Goal: Information Seeking & Learning: Learn about a topic

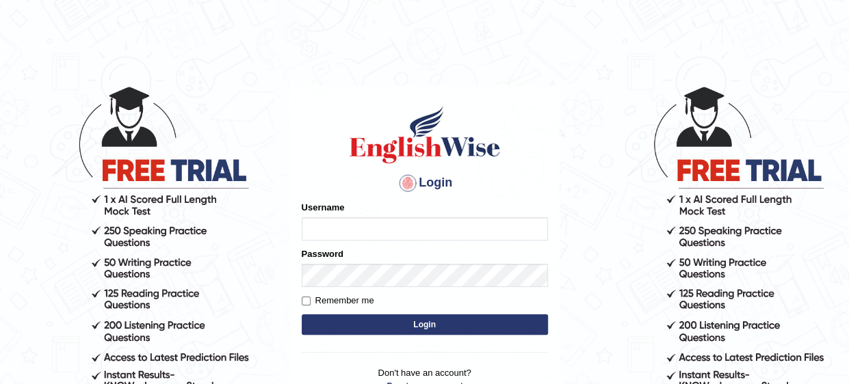
type input "Mahak_a24"
click at [428, 323] on button "Login" at bounding box center [425, 325] width 246 height 21
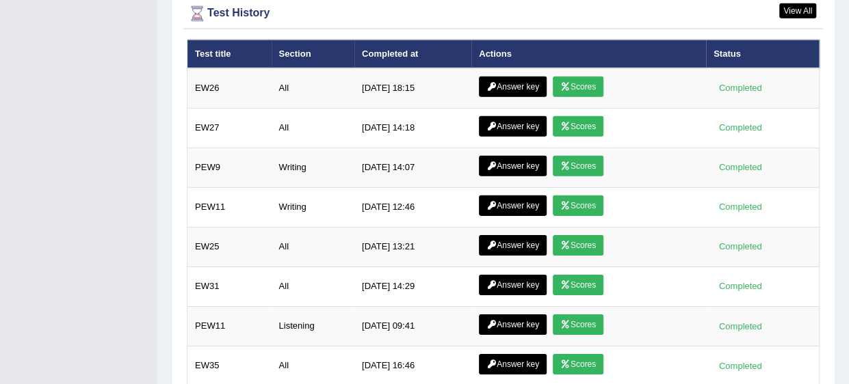
scroll to position [2008, 0]
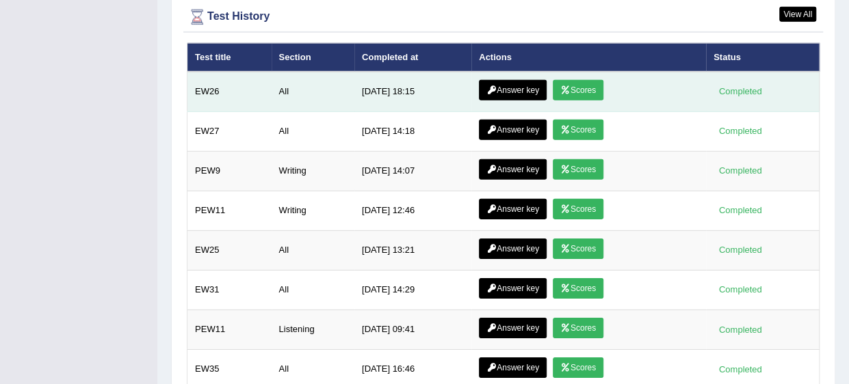
click at [522, 80] on link "Answer key" at bounding box center [513, 90] width 68 height 21
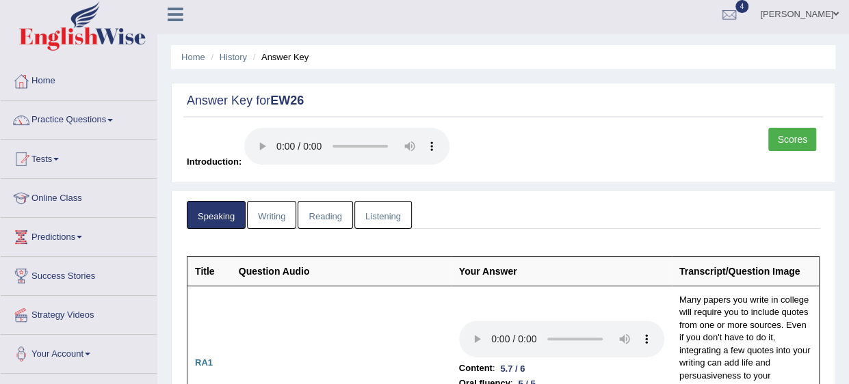
scroll to position [11, 0]
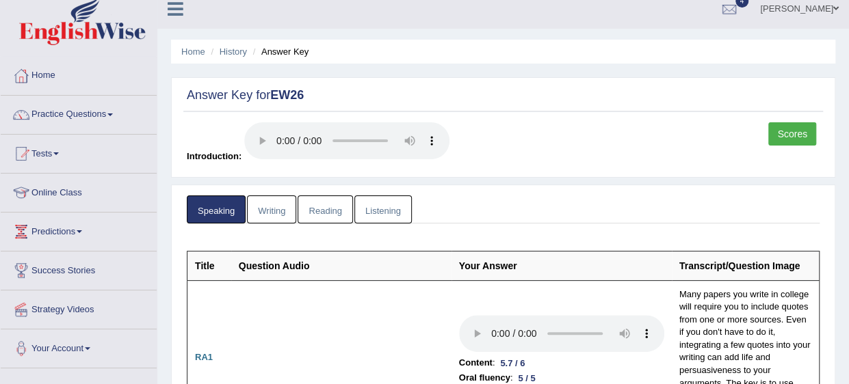
click at [375, 215] on link "Listening" at bounding box center [382, 210] width 57 height 28
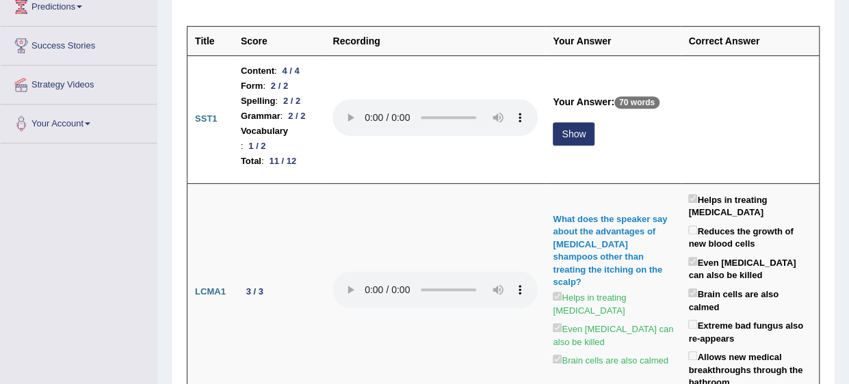
scroll to position [237, 0]
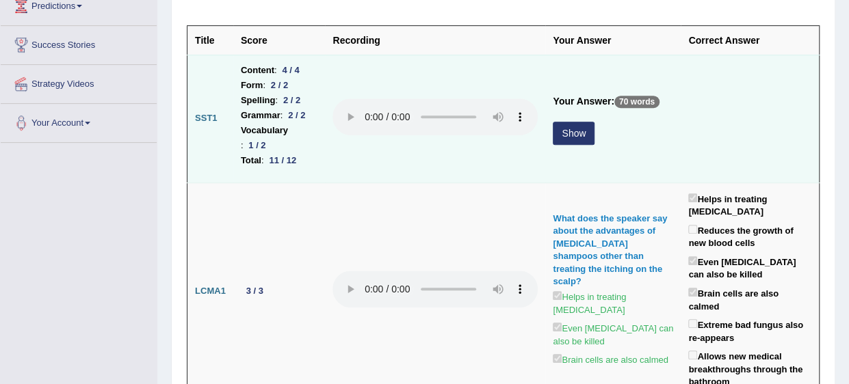
click at [594, 125] on button "Show" at bounding box center [574, 133] width 42 height 23
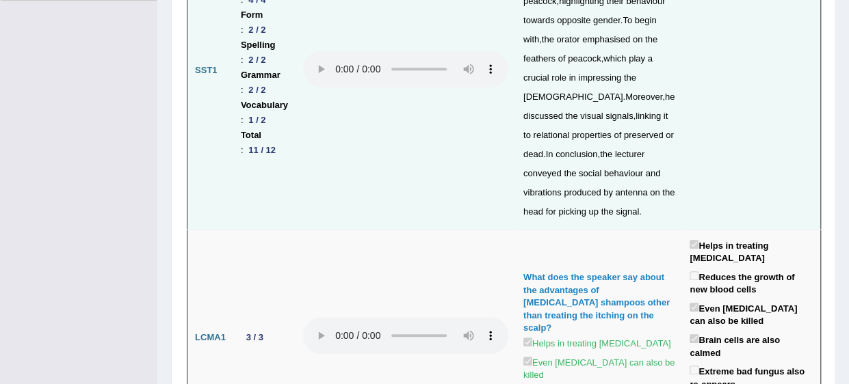
scroll to position [0, 0]
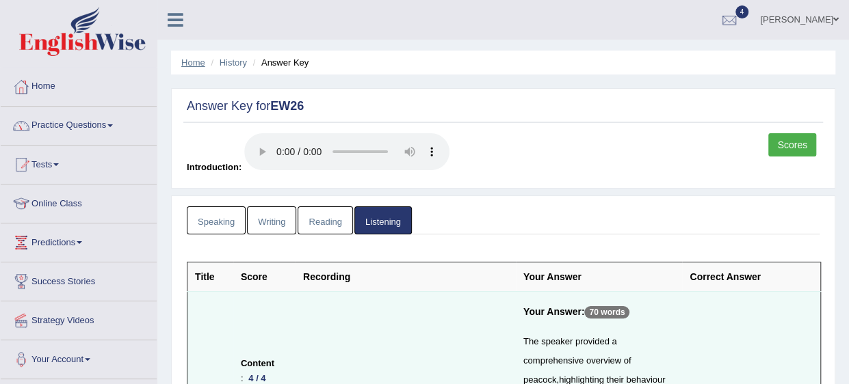
click at [184, 64] on link "Home" at bounding box center [193, 62] width 24 height 10
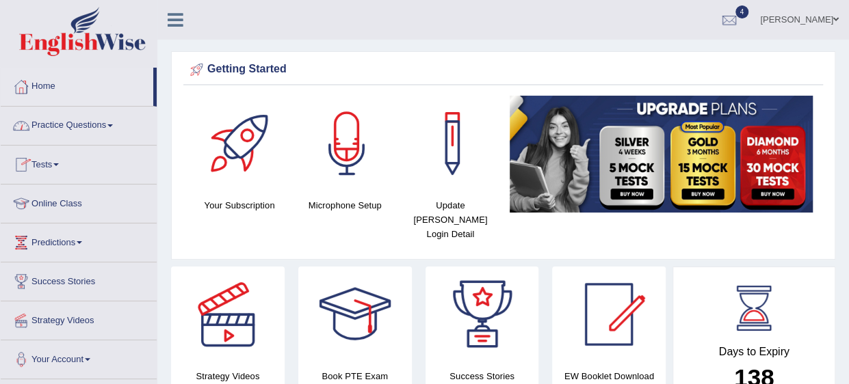
click at [62, 125] on link "Practice Questions" at bounding box center [79, 124] width 156 height 34
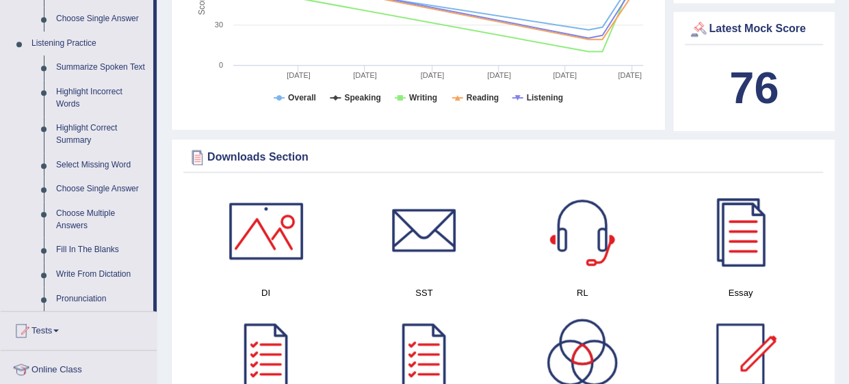
scroll to position [564, 0]
click at [86, 94] on link "Highlight Incorrect Words" at bounding box center [101, 99] width 103 height 36
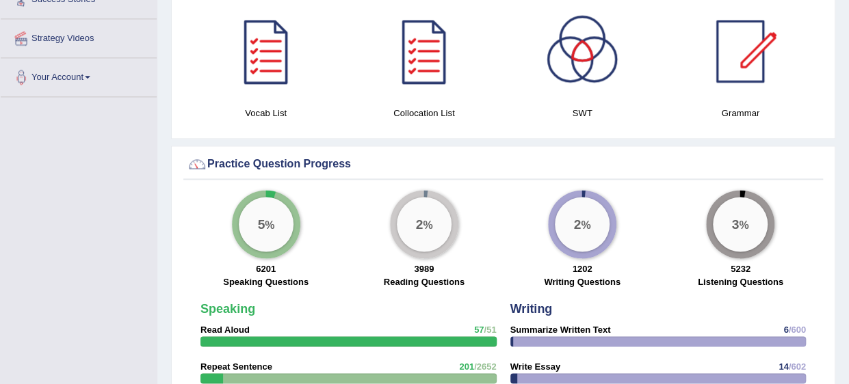
scroll to position [760, 0]
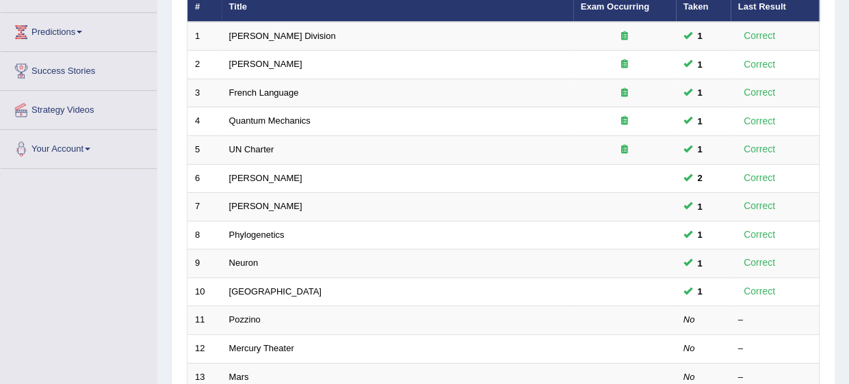
scroll to position [237, 0]
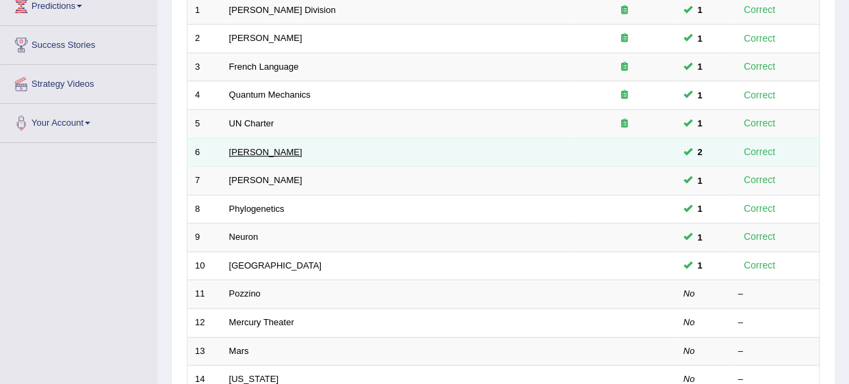
click at [250, 147] on link "[PERSON_NAME]" at bounding box center [265, 152] width 73 height 10
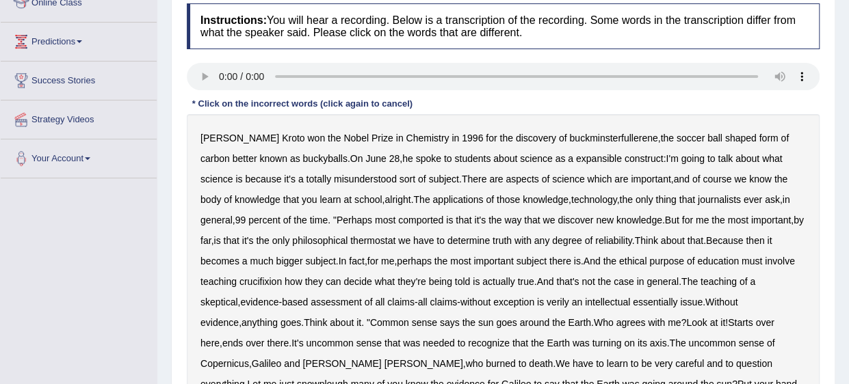
scroll to position [202, 0]
click at [398, 218] on b "comported" at bounding box center [420, 219] width 45 height 11
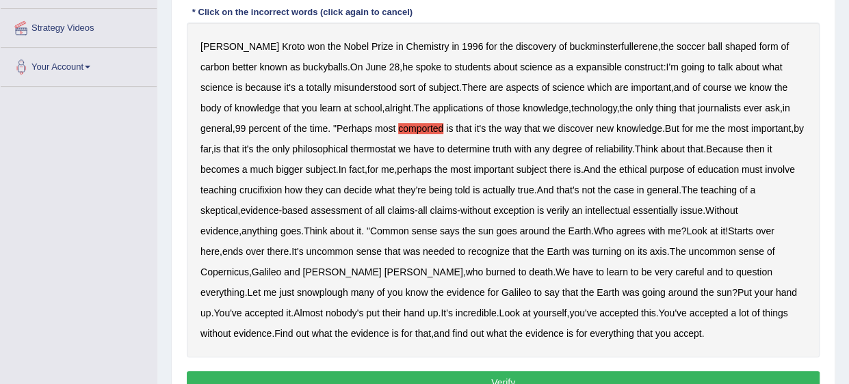
scroll to position [292, 0]
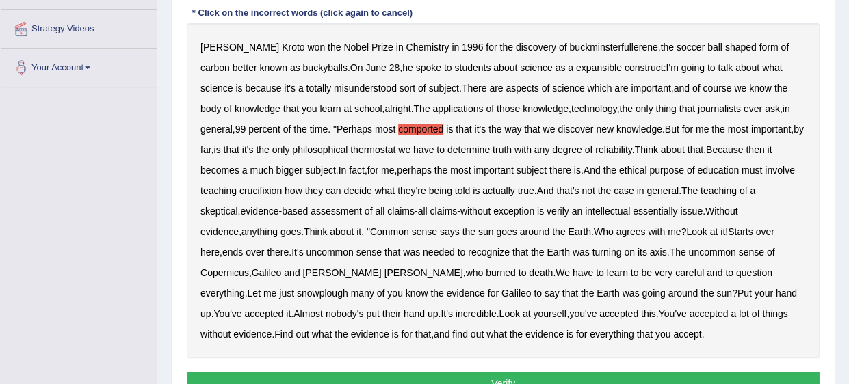
click at [350, 146] on b "thermostat" at bounding box center [372, 149] width 45 height 11
click at [239, 189] on b "crucifixion" at bounding box center [260, 190] width 42 height 11
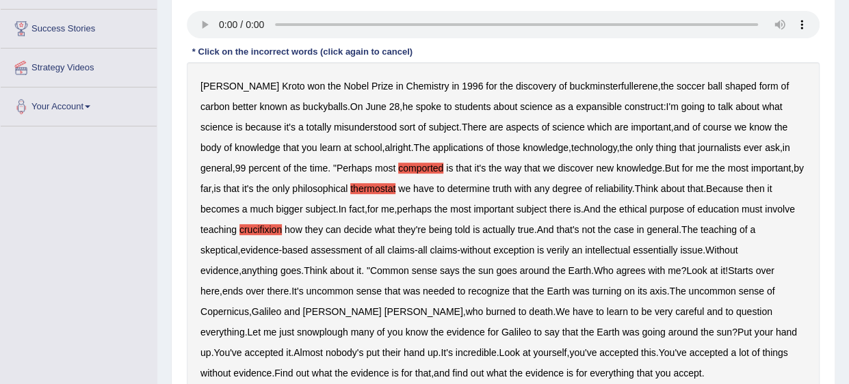
scroll to position [254, 0]
click at [348, 326] on b "snowplough" at bounding box center [322, 331] width 51 height 11
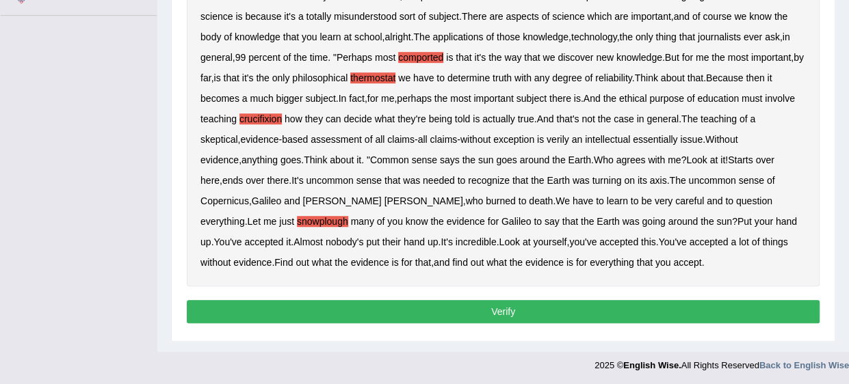
click at [599, 302] on button "Verify" at bounding box center [503, 311] width 633 height 23
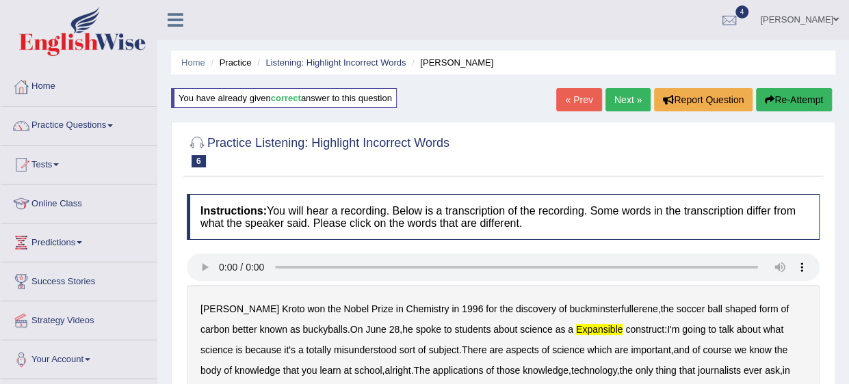
scroll to position [21, 0]
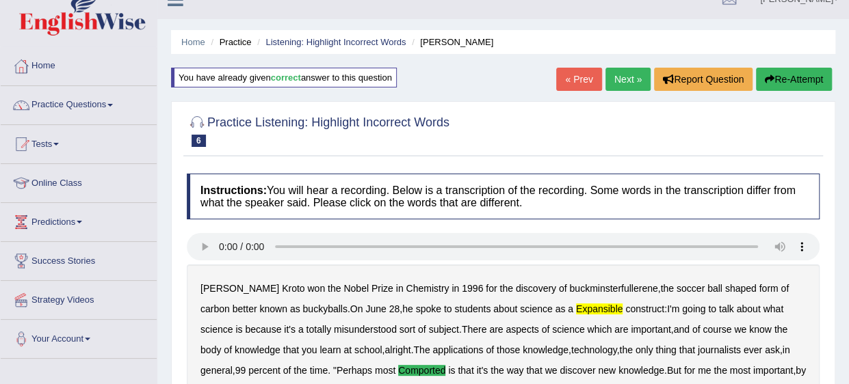
click at [618, 72] on link "Next »" at bounding box center [627, 79] width 45 height 23
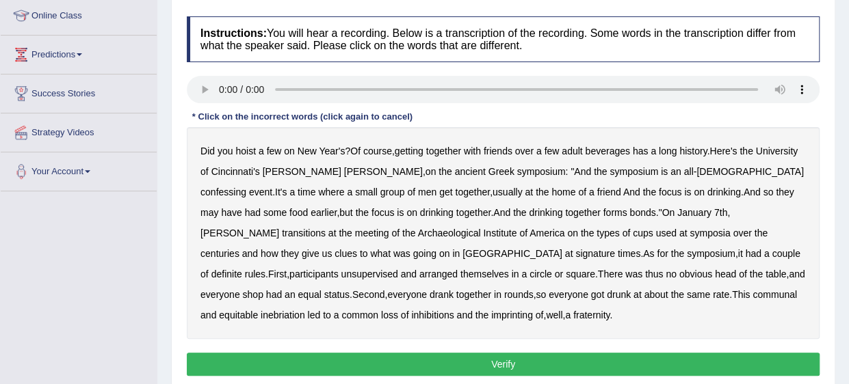
scroll to position [189, 0]
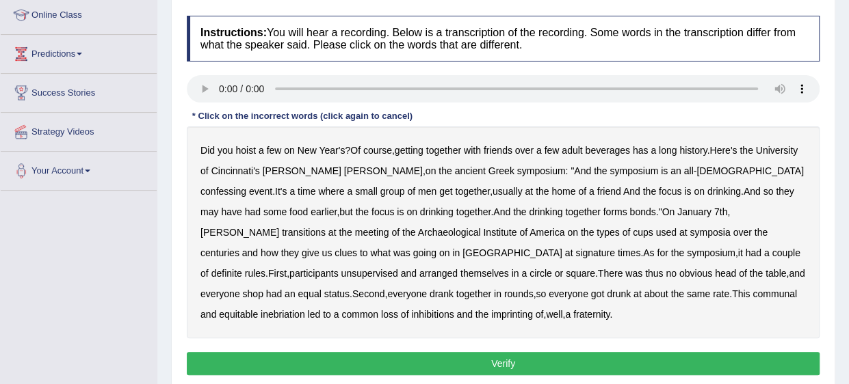
click at [246, 186] on b "confessing" at bounding box center [223, 191] width 46 height 11
click at [326, 227] on b "transitions" at bounding box center [304, 232] width 44 height 11
click at [575, 250] on b "signature" at bounding box center [595, 253] width 40 height 11
click at [397, 268] on b "unsupervised" at bounding box center [369, 273] width 57 height 11
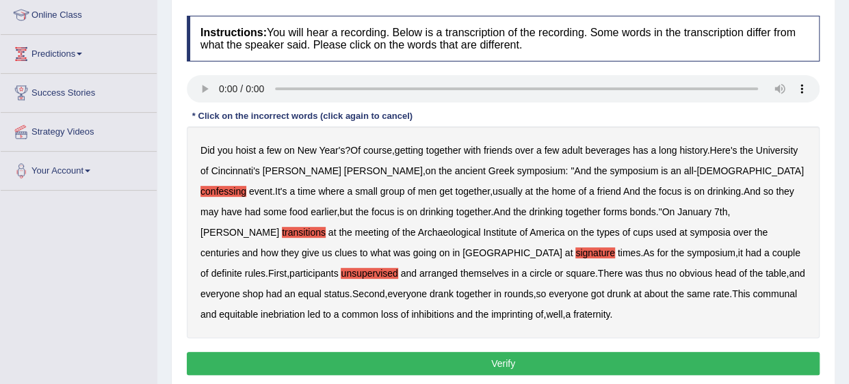
click at [263, 289] on b "shop" at bounding box center [252, 294] width 21 height 11
click at [305, 309] on b "inebriation" at bounding box center [283, 314] width 44 height 11
click at [429, 365] on button "Verify" at bounding box center [503, 363] width 633 height 23
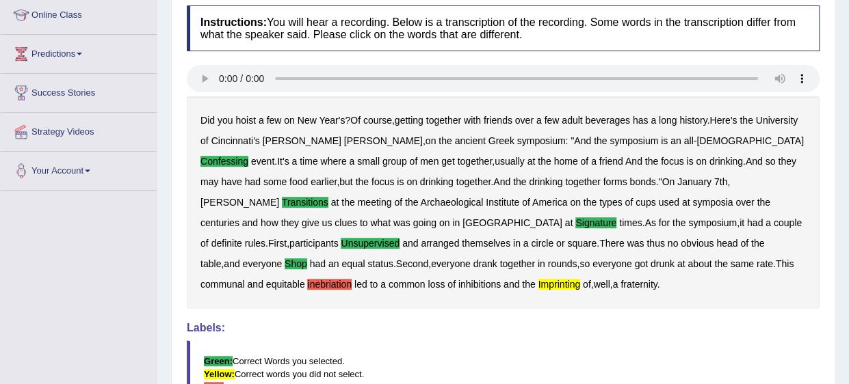
click at [367, 279] on b "led" at bounding box center [360, 284] width 13 height 11
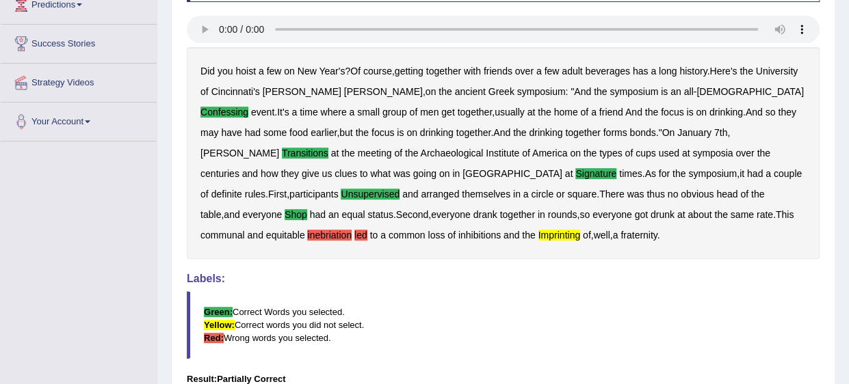
scroll to position [239, 0]
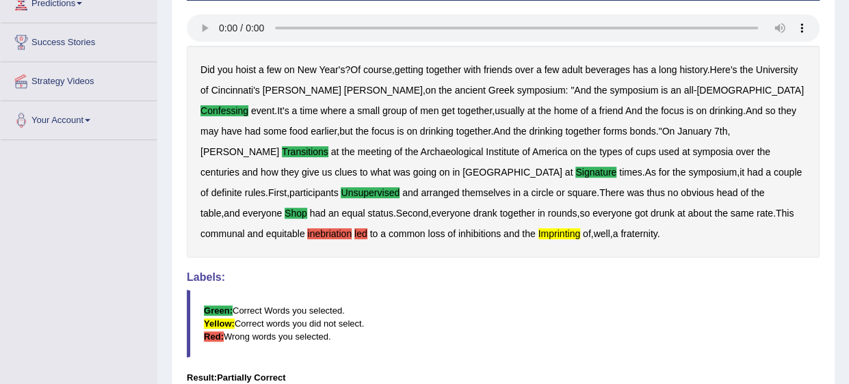
click at [584, 211] on div "Did you hoist a few on New Year's ? Of course , getting together with friends o…" at bounding box center [503, 152] width 633 height 212
click at [378, 228] on b "to" at bounding box center [374, 233] width 8 height 11
click at [367, 228] on b "led" at bounding box center [360, 233] width 13 height 11
click at [352, 228] on b "inebriation" at bounding box center [329, 233] width 44 height 11
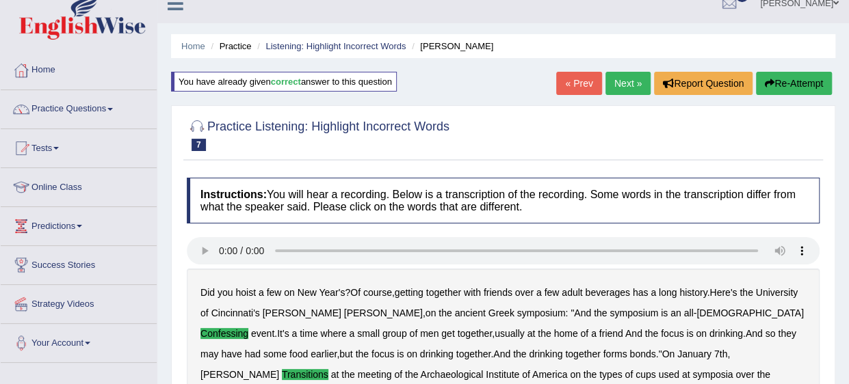
scroll to position [1, 0]
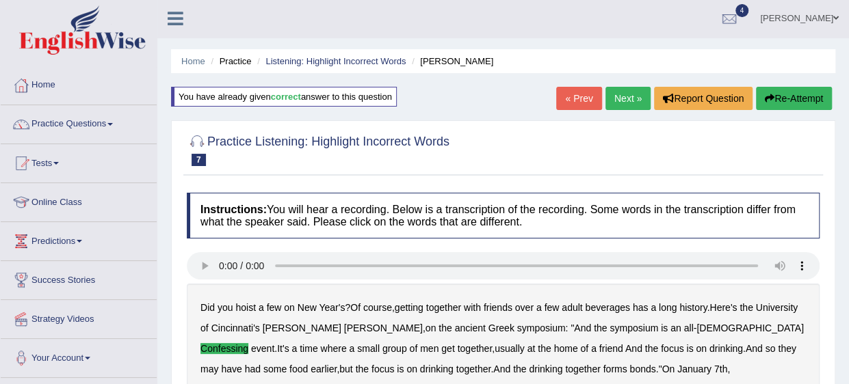
click at [617, 96] on link "Next »" at bounding box center [627, 98] width 45 height 23
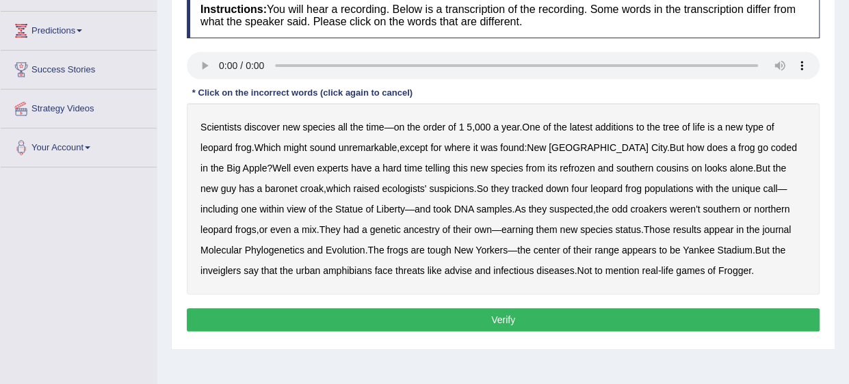
scroll to position [213, 0]
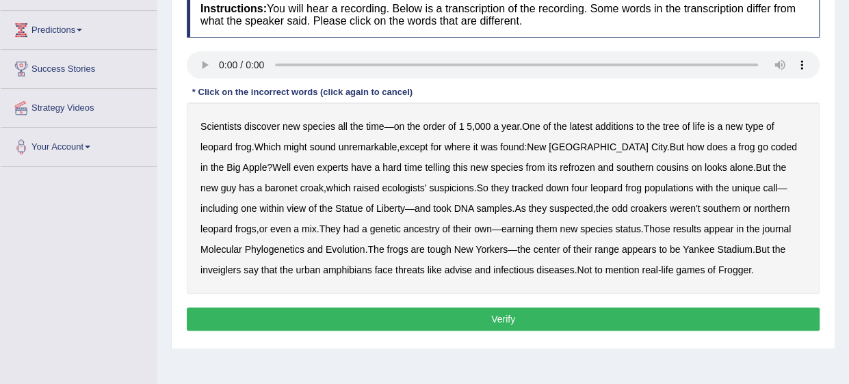
click at [771, 147] on b "coded" at bounding box center [784, 147] width 26 height 11
click at [559, 165] on b "refrozen" at bounding box center [576, 167] width 35 height 11
click at [241, 265] on b "inveiglers" at bounding box center [220, 270] width 40 height 11
click at [445, 266] on b "advise" at bounding box center [458, 270] width 27 height 11
click at [404, 315] on button "Verify" at bounding box center [503, 319] width 633 height 23
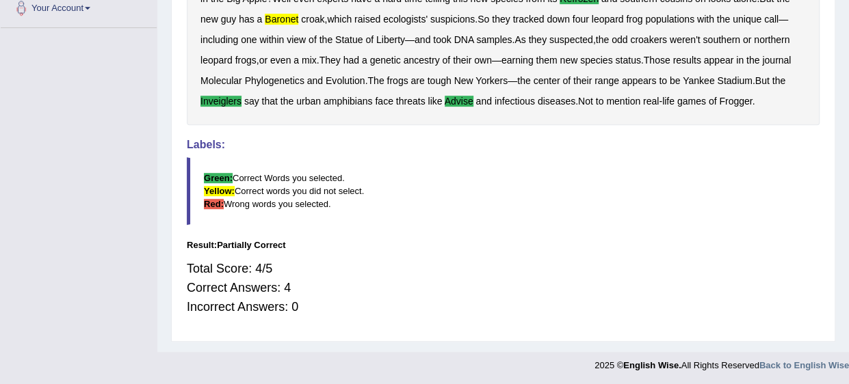
scroll to position [0, 0]
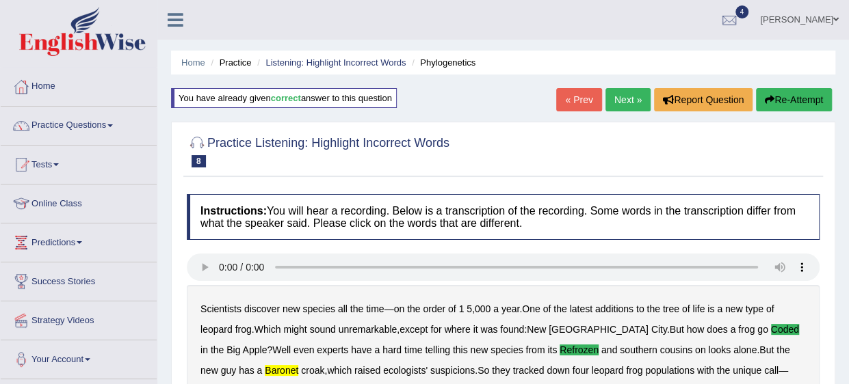
click at [624, 105] on link "Next »" at bounding box center [627, 99] width 45 height 23
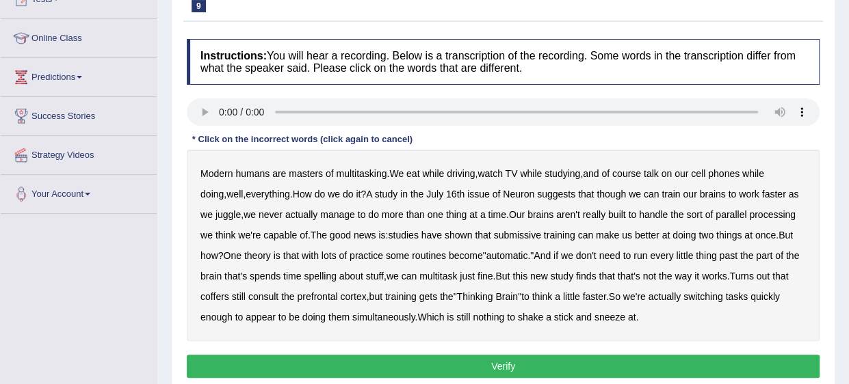
scroll to position [168, 0]
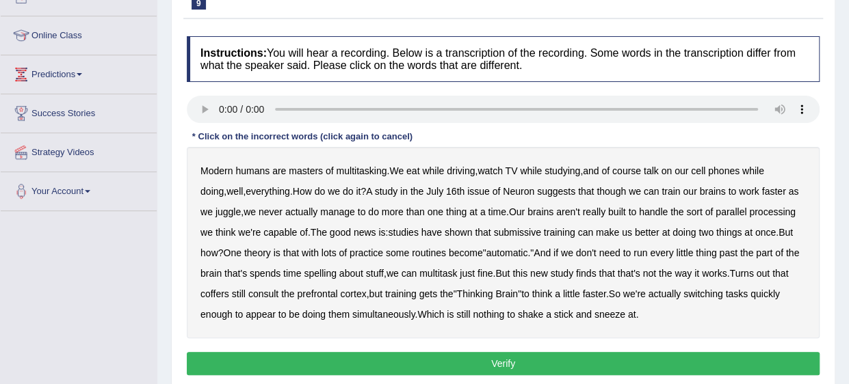
click at [498, 227] on b "submissive" at bounding box center [516, 232] width 47 height 11
click at [336, 271] on b "spelling" at bounding box center [320, 273] width 32 height 11
click at [227, 292] on b "coffers" at bounding box center [214, 294] width 29 height 11
click at [603, 363] on button "Verify" at bounding box center [503, 363] width 633 height 23
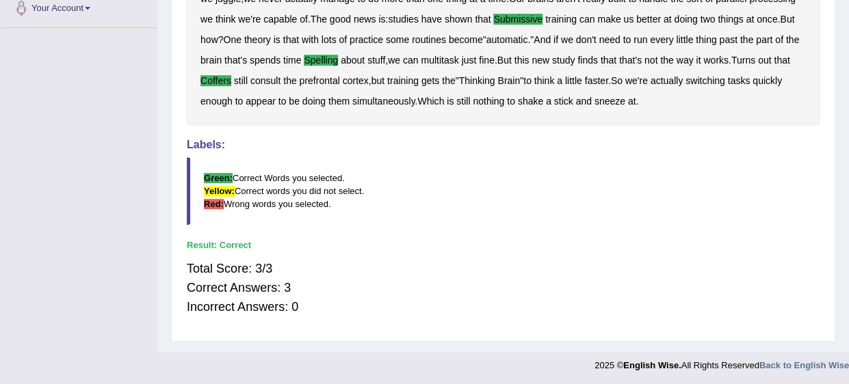
scroll to position [0, 0]
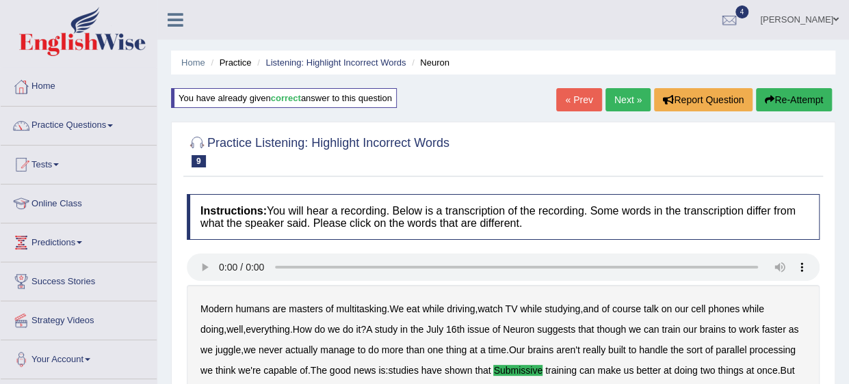
click at [621, 110] on link "Next »" at bounding box center [627, 99] width 45 height 23
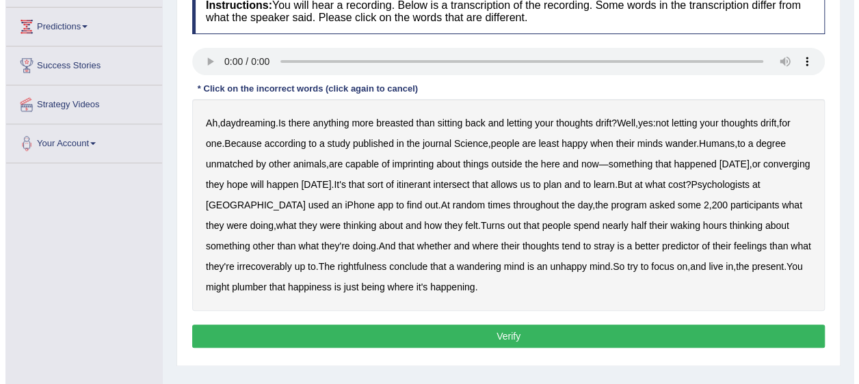
scroll to position [202, 0]
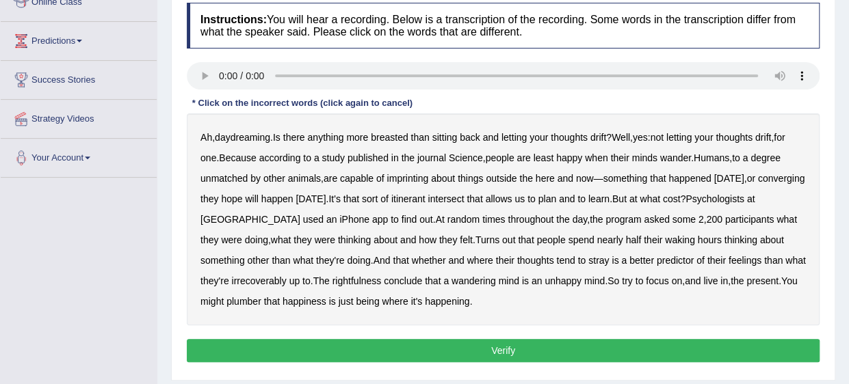
click at [382, 135] on b "breasted" at bounding box center [389, 137] width 37 height 11
click at [416, 173] on b "imprinting" at bounding box center [407, 178] width 42 height 11
click at [758, 184] on b "converging" at bounding box center [781, 178] width 47 height 11
click at [464, 198] on b "intersect" at bounding box center [445, 199] width 36 height 11
click at [286, 280] on b "irrecoverably" at bounding box center [258, 281] width 55 height 11
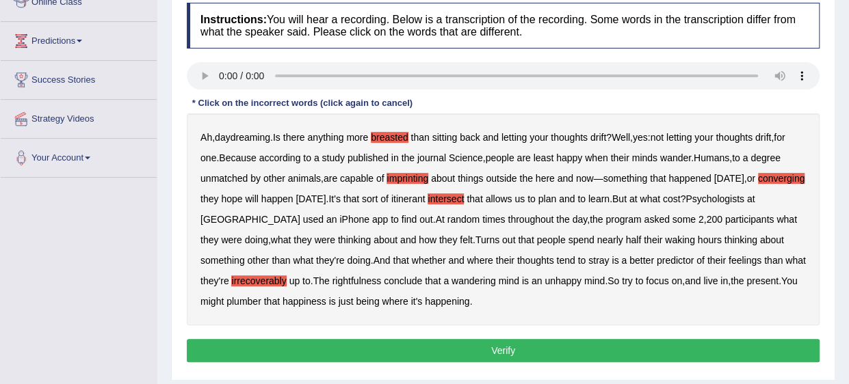
click at [261, 304] on b "plumber" at bounding box center [243, 301] width 35 height 11
click at [367, 354] on button "Verify" at bounding box center [503, 350] width 633 height 23
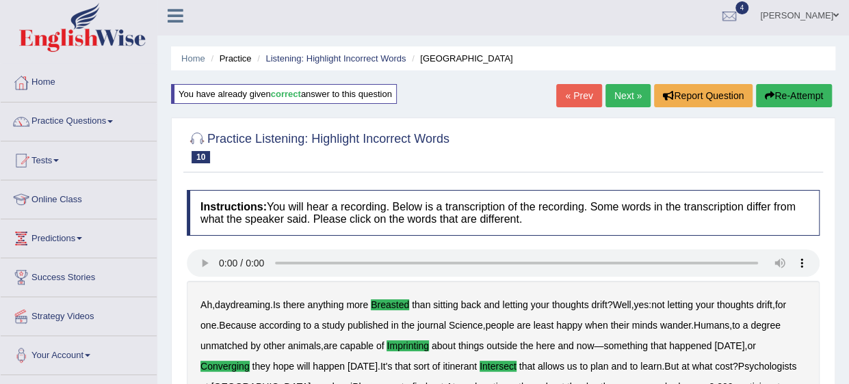
scroll to position [0, 0]
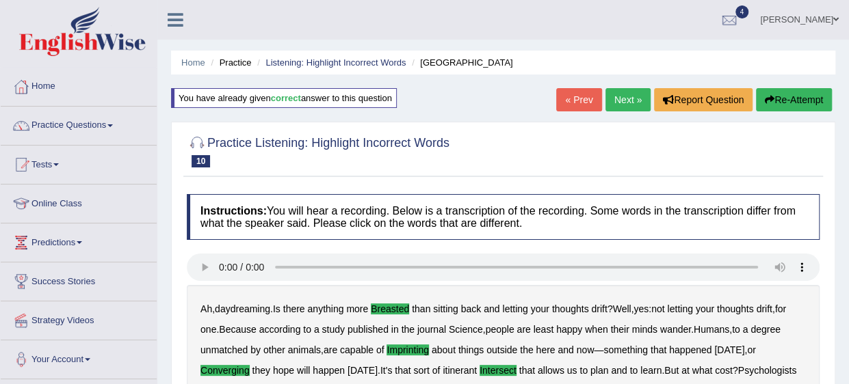
click at [618, 98] on link "Next »" at bounding box center [627, 99] width 45 height 23
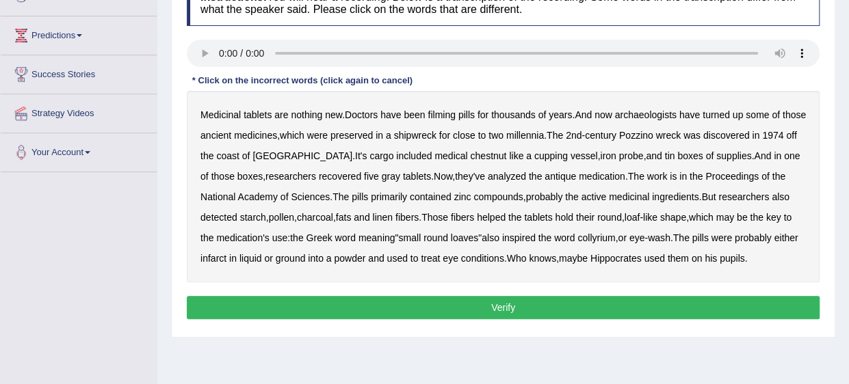
scroll to position [207, 0]
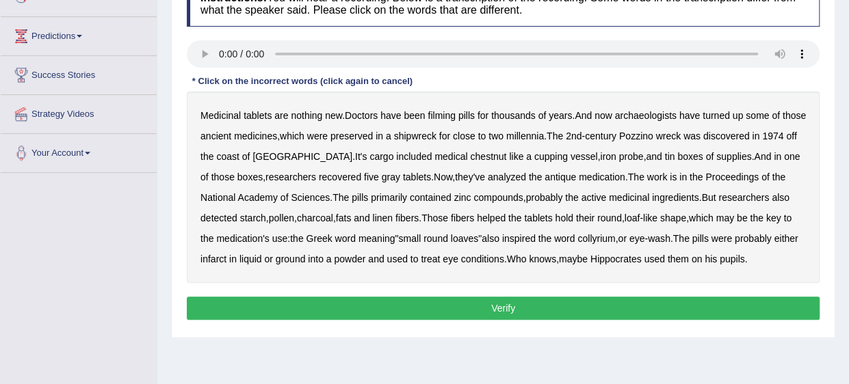
click at [442, 111] on b "filming" at bounding box center [440, 115] width 27 height 11
click at [470, 153] on b "chestnut" at bounding box center [488, 156] width 36 height 11
click at [211, 259] on b "infarct" at bounding box center [213, 259] width 26 height 11
click at [340, 302] on button "Verify" at bounding box center [503, 308] width 633 height 23
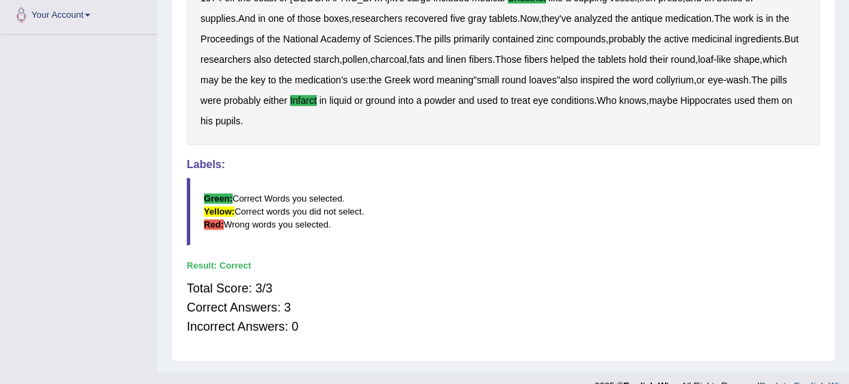
scroll to position [0, 0]
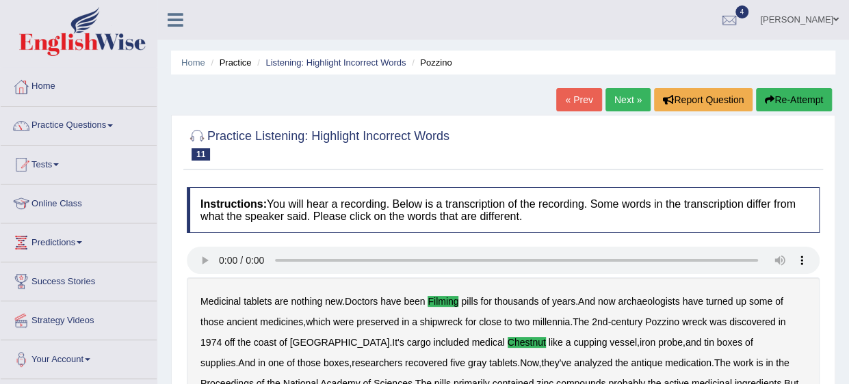
click at [626, 96] on link "Next »" at bounding box center [627, 99] width 45 height 23
